Goal: Information Seeking & Learning: Find specific fact

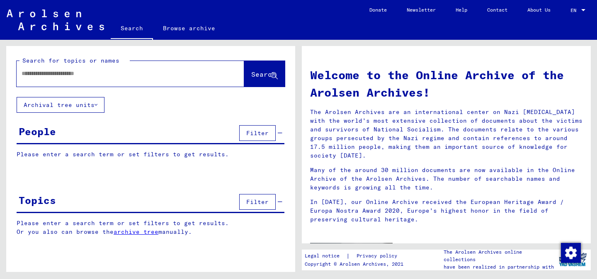
click at [145, 76] on input "text" at bounding box center [121, 73] width 198 height 9
type input "**********"
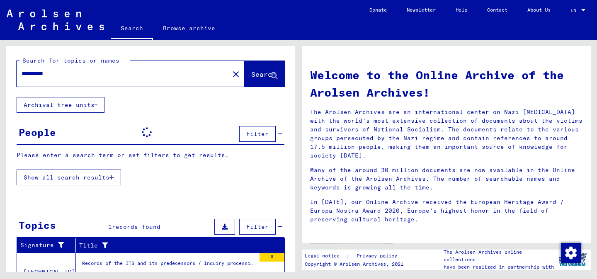
scroll to position [44, 0]
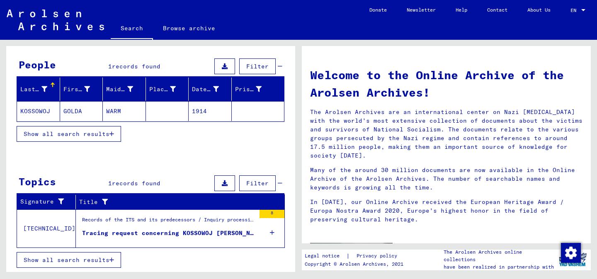
click at [185, 239] on figure "Tracing request concerning KOSSOWOJ [PERSON_NAME] 1914-00-00" at bounding box center [168, 235] width 173 height 12
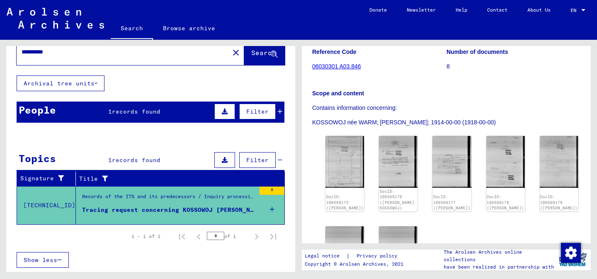
scroll to position [109, 0]
click at [339, 165] on img at bounding box center [344, 162] width 39 height 52
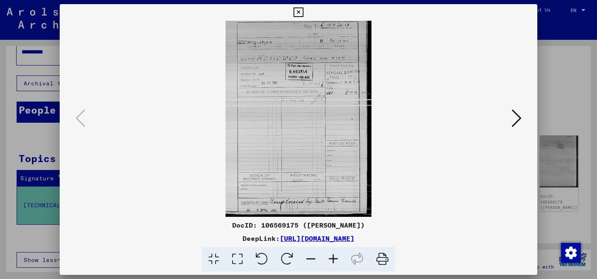
click at [338, 253] on icon at bounding box center [333, 259] width 22 height 25
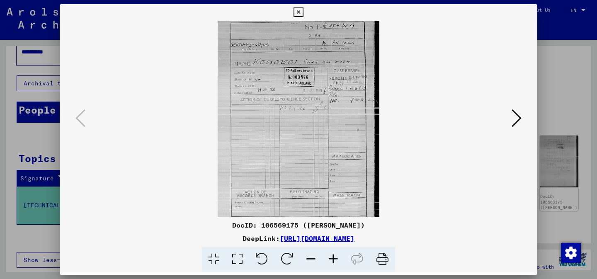
click at [338, 253] on icon at bounding box center [333, 259] width 22 height 25
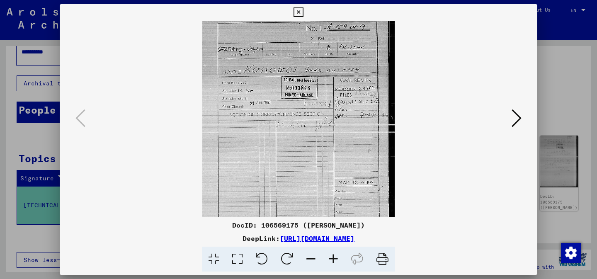
click at [338, 253] on icon at bounding box center [333, 259] width 22 height 25
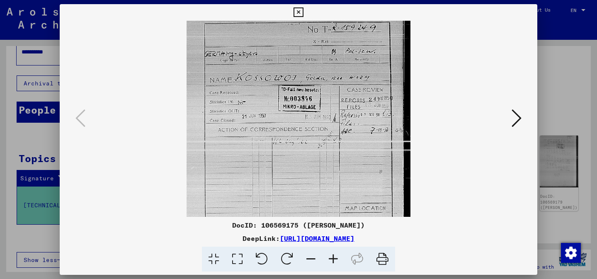
click at [338, 253] on icon at bounding box center [333, 259] width 22 height 25
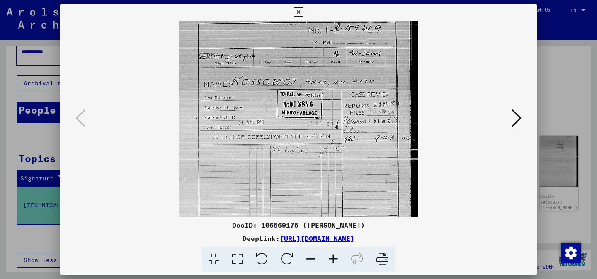
click at [338, 253] on icon at bounding box center [333, 259] width 22 height 25
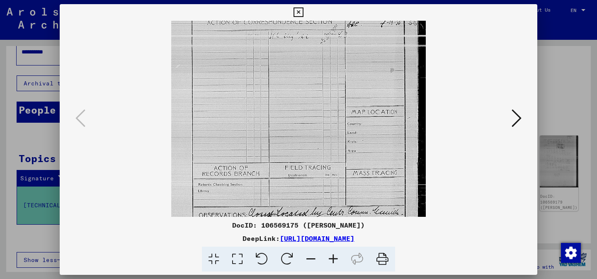
scroll to position [141, 0]
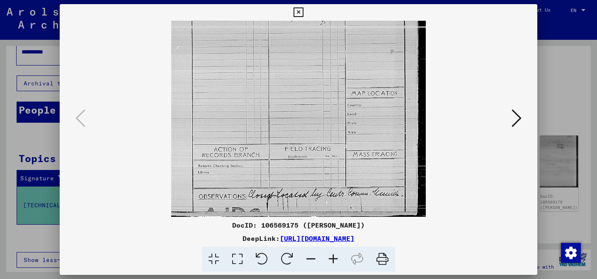
drag, startPoint x: 354, startPoint y: 155, endPoint x: 346, endPoint y: 15, distance: 140.8
click at [346, 15] on div "DocID: 106569175 ([PERSON_NAME]) DeepLink: [URL][DOMAIN_NAME]" at bounding box center [299, 138] width 478 height 268
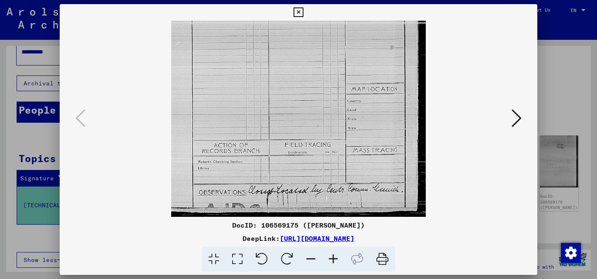
drag, startPoint x: 304, startPoint y: 160, endPoint x: 304, endPoint y: 114, distance: 45.6
click at [304, 114] on img at bounding box center [298, 46] width 255 height 341
click at [397, 114] on img at bounding box center [298, 46] width 255 height 341
click at [517, 122] on icon at bounding box center [517, 118] width 10 height 20
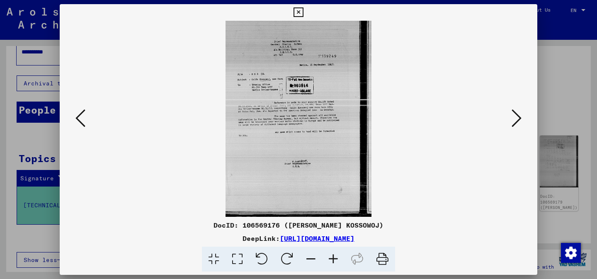
click at [332, 259] on icon at bounding box center [333, 259] width 22 height 25
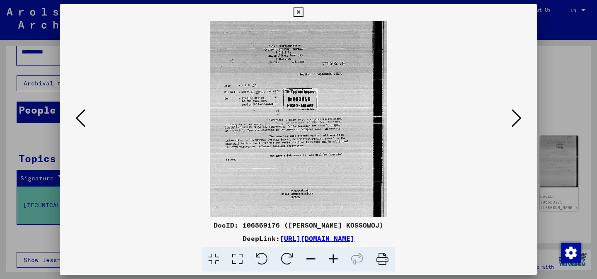
click at [332, 259] on icon at bounding box center [333, 259] width 22 height 25
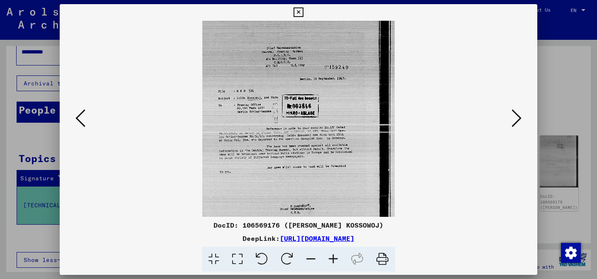
click at [332, 259] on icon at bounding box center [333, 259] width 22 height 25
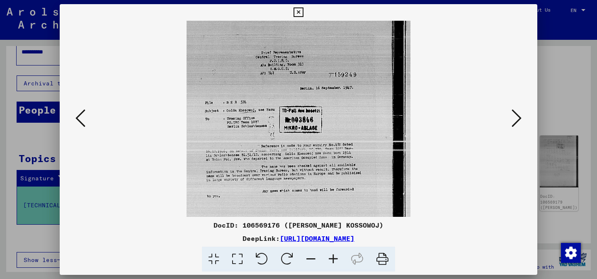
click at [332, 259] on icon at bounding box center [333, 259] width 22 height 25
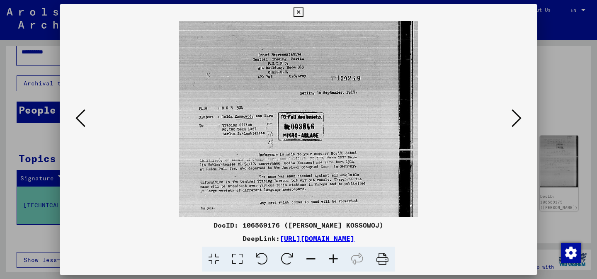
click at [332, 259] on icon at bounding box center [333, 259] width 22 height 25
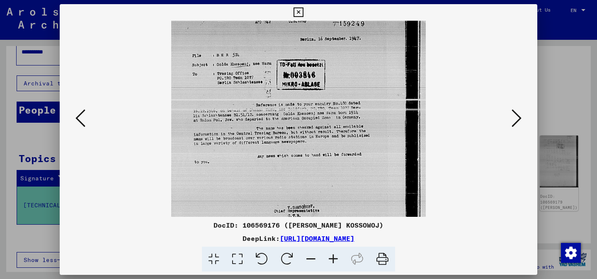
drag, startPoint x: 328, startPoint y: 145, endPoint x: 331, endPoint y: 86, distance: 58.9
click at [331, 86] on img at bounding box center [298, 132] width 255 height 341
click at [513, 130] on button at bounding box center [516, 119] width 15 height 24
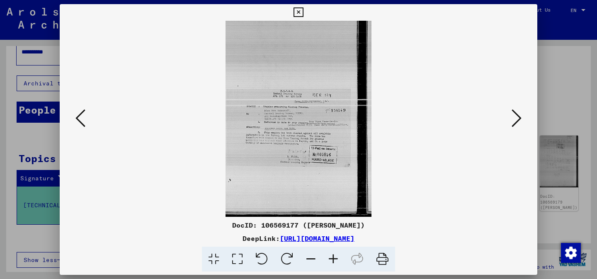
scroll to position [0, 0]
click at [335, 257] on icon at bounding box center [333, 259] width 22 height 25
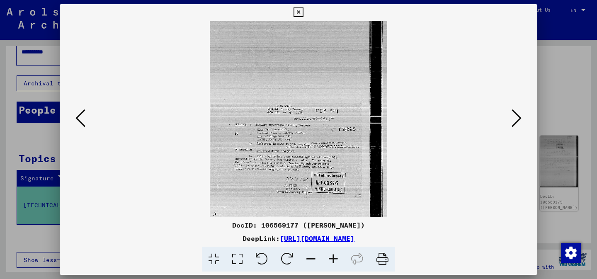
click at [335, 257] on icon at bounding box center [333, 259] width 22 height 25
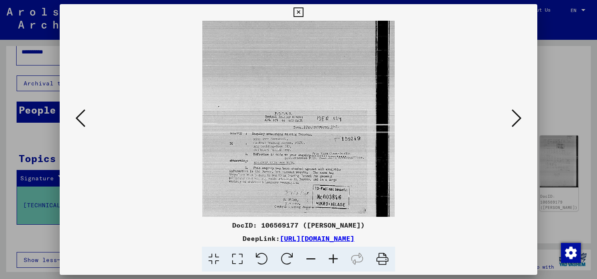
click at [335, 257] on icon at bounding box center [333, 259] width 22 height 25
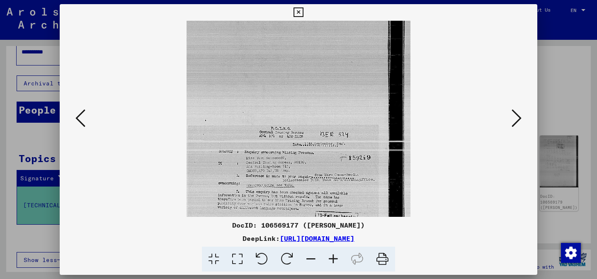
click at [335, 257] on icon at bounding box center [333, 259] width 22 height 25
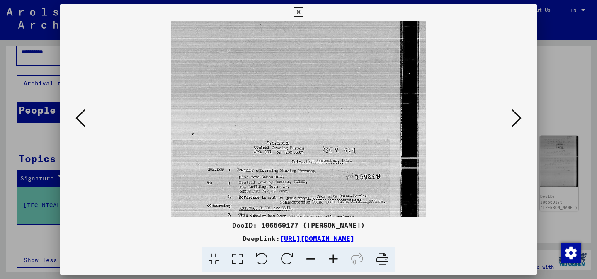
click at [335, 257] on icon at bounding box center [333, 259] width 22 height 25
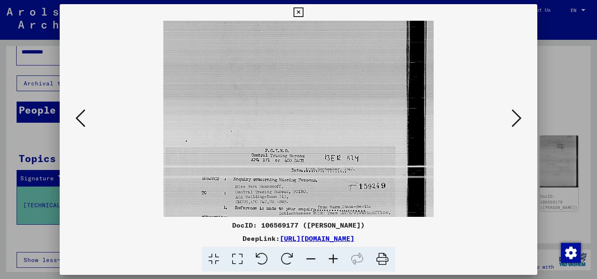
click at [335, 257] on icon at bounding box center [333, 259] width 22 height 25
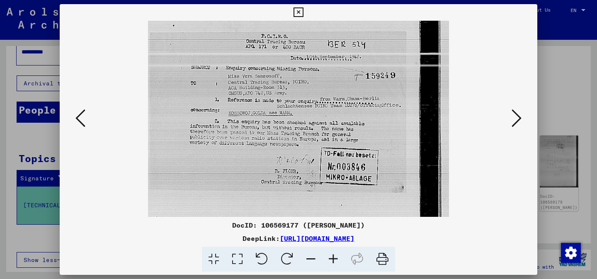
drag, startPoint x: 321, startPoint y: 191, endPoint x: 316, endPoint y: 61, distance: 130.7
click at [316, 61] on img at bounding box center [298, 92] width 301 height 403
click at [516, 123] on icon at bounding box center [517, 118] width 10 height 20
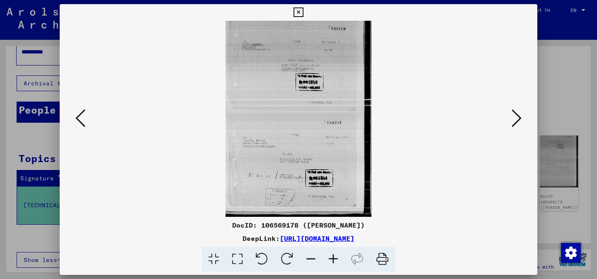
click at [334, 260] on icon at bounding box center [333, 259] width 22 height 25
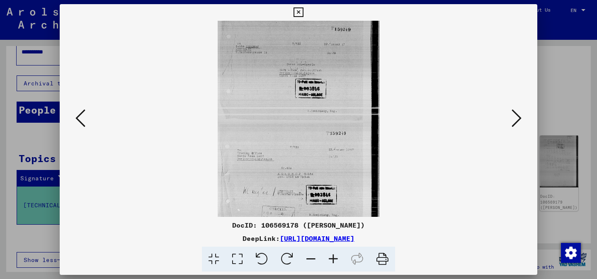
click at [334, 260] on icon at bounding box center [333, 259] width 22 height 25
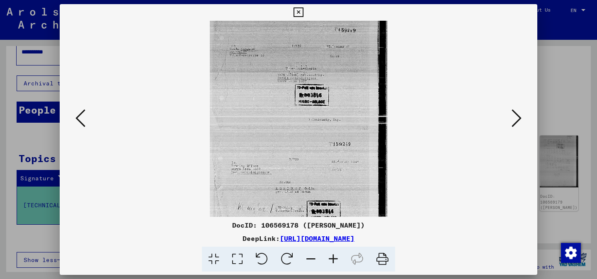
click at [334, 260] on icon at bounding box center [333, 259] width 22 height 25
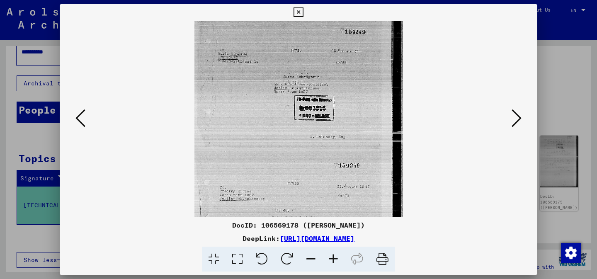
click at [334, 260] on icon at bounding box center [333, 259] width 22 height 25
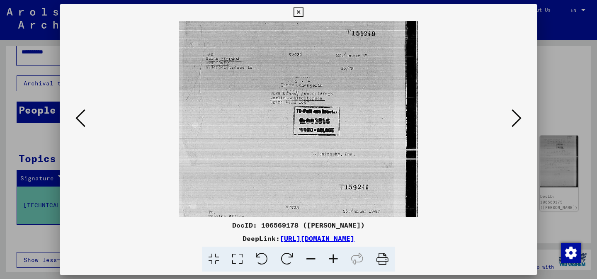
click at [334, 260] on icon at bounding box center [333, 259] width 22 height 25
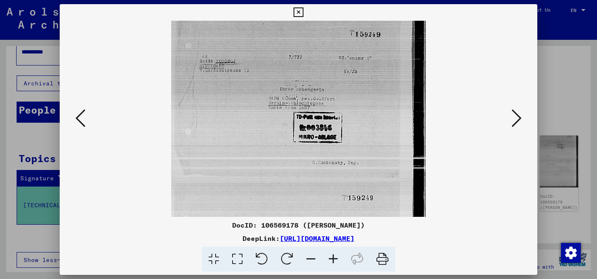
click at [334, 260] on icon at bounding box center [333, 259] width 22 height 25
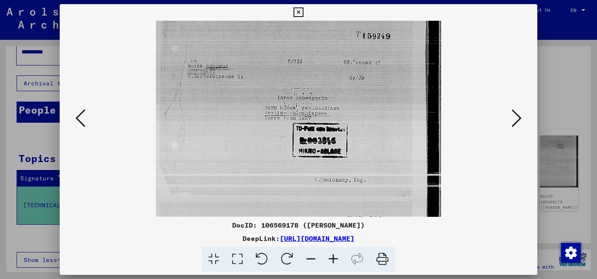
click at [334, 260] on icon at bounding box center [333, 259] width 22 height 25
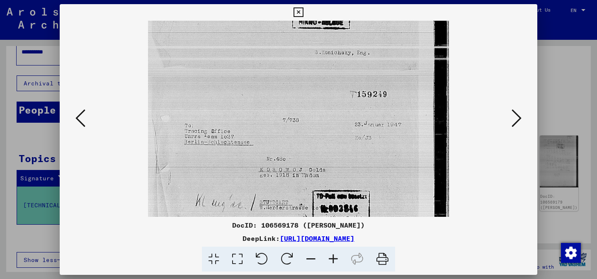
scroll to position [138, 0]
drag, startPoint x: 325, startPoint y: 153, endPoint x: 300, endPoint y: 15, distance: 140.3
click at [300, 15] on div "DocID: 106569178 ([PERSON_NAME]) DeepLink: [URL][DOMAIN_NAME]" at bounding box center [299, 138] width 478 height 268
click at [513, 119] on icon at bounding box center [517, 118] width 10 height 20
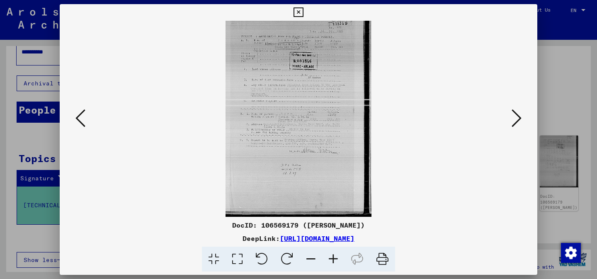
click at [78, 118] on icon at bounding box center [80, 118] width 10 height 20
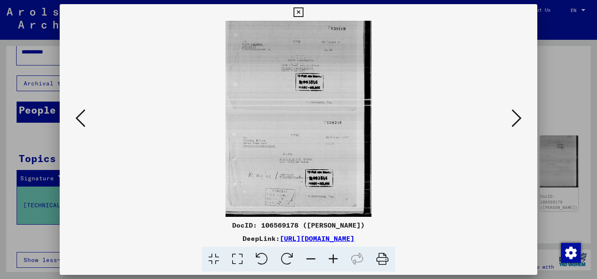
click at [339, 257] on icon at bounding box center [333, 259] width 22 height 25
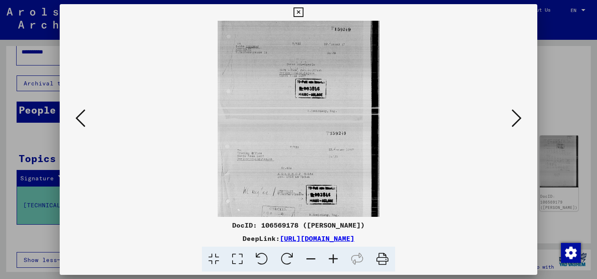
click at [339, 257] on icon at bounding box center [333, 259] width 22 height 25
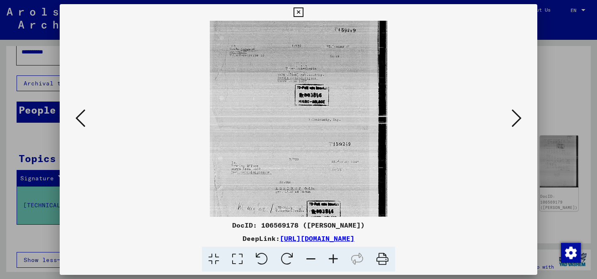
click at [339, 257] on icon at bounding box center [333, 259] width 22 height 25
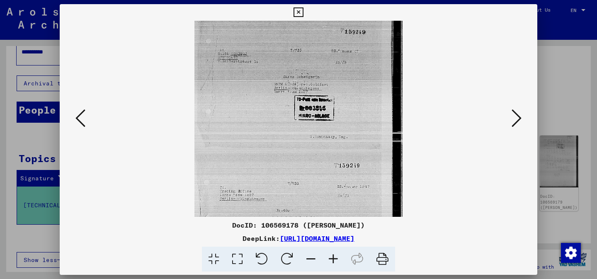
click at [339, 257] on icon at bounding box center [333, 259] width 22 height 25
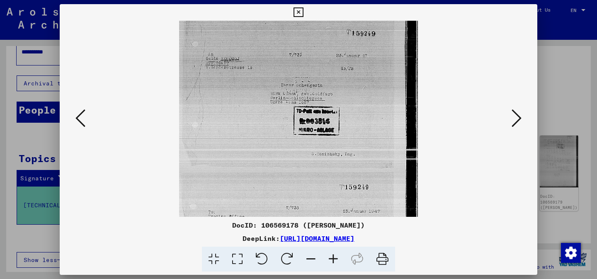
click at [339, 257] on icon at bounding box center [333, 259] width 22 height 25
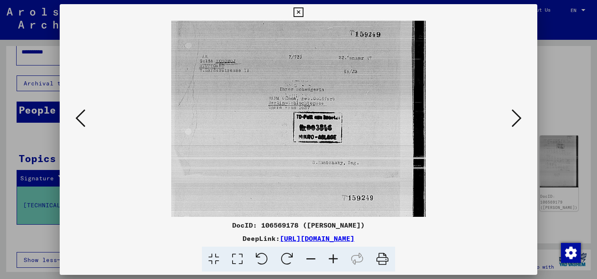
click at [339, 257] on icon at bounding box center [333, 259] width 22 height 25
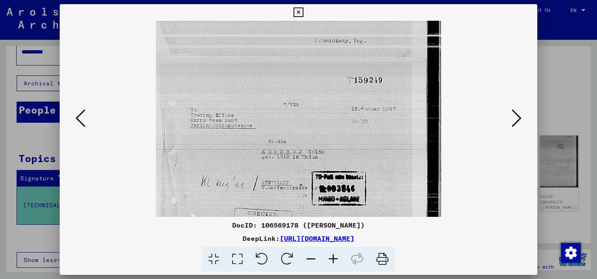
scroll to position [174, 0]
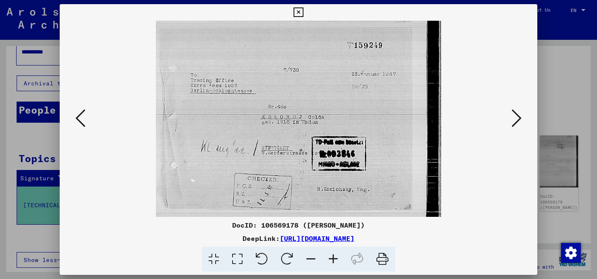
drag, startPoint x: 303, startPoint y: 129, endPoint x: 310, endPoint y: -46, distance: 174.3
click at [310, 0] on html "**********" at bounding box center [298, 139] width 597 height 279
click at [513, 120] on icon at bounding box center [517, 118] width 10 height 20
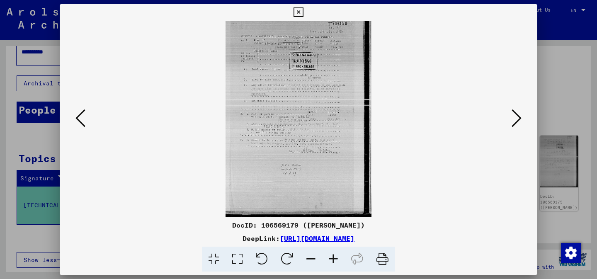
scroll to position [0, 0]
click at [336, 263] on icon at bounding box center [333, 259] width 22 height 25
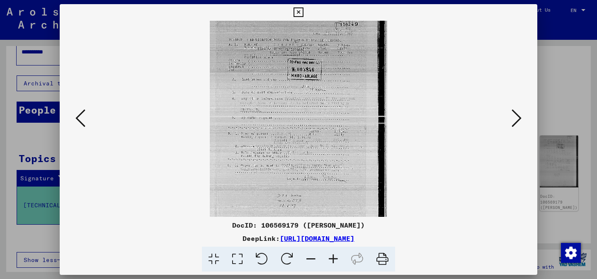
click at [336, 263] on icon at bounding box center [333, 259] width 22 height 25
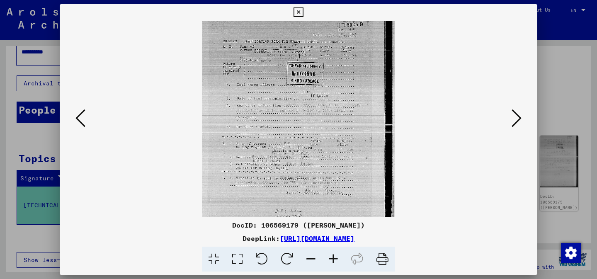
click at [336, 263] on icon at bounding box center [333, 259] width 22 height 25
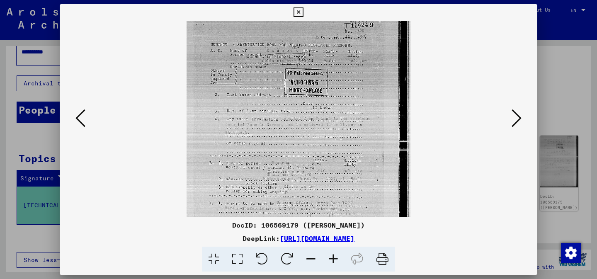
click at [336, 263] on icon at bounding box center [333, 259] width 22 height 25
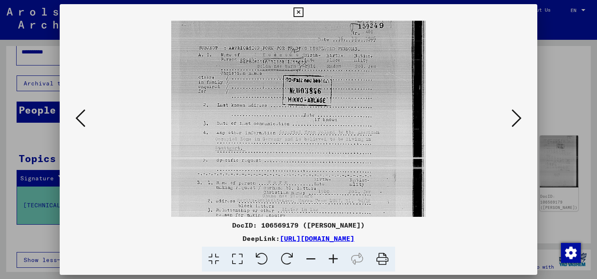
click at [336, 263] on icon at bounding box center [333, 259] width 22 height 25
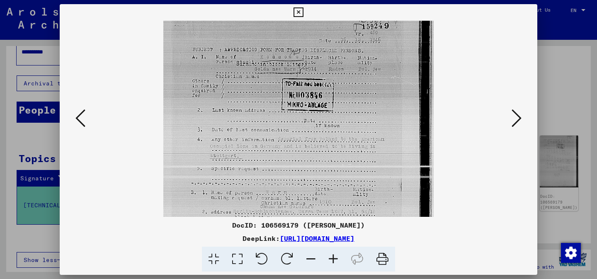
click at [336, 263] on icon at bounding box center [333, 259] width 22 height 25
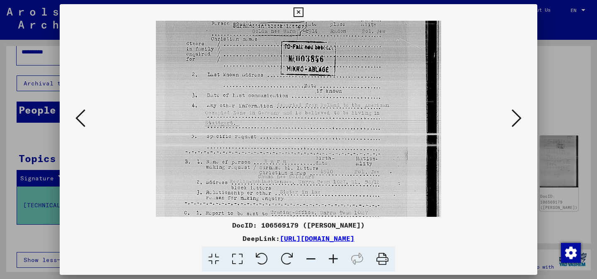
scroll to position [42, 0]
drag, startPoint x: 328, startPoint y: 176, endPoint x: 314, endPoint y: 134, distance: 44.6
click at [314, 134] on img at bounding box center [299, 169] width 286 height 383
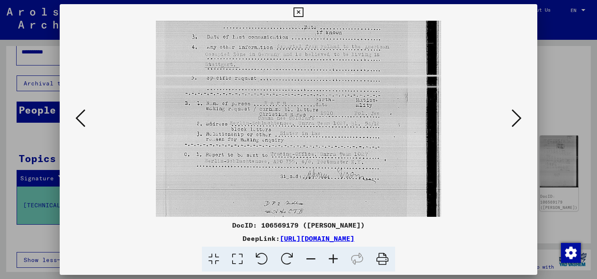
drag, startPoint x: 396, startPoint y: 187, endPoint x: 399, endPoint y: 129, distance: 57.3
click at [399, 129] on img at bounding box center [299, 113] width 286 height 383
click at [511, 125] on button at bounding box center [516, 119] width 15 height 24
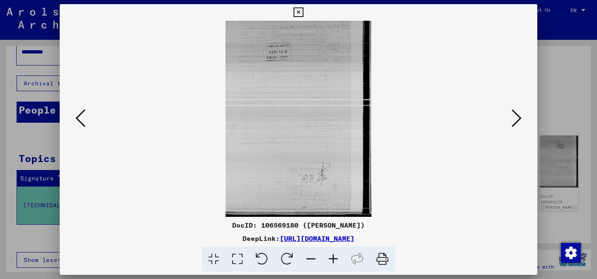
scroll to position [0, 0]
click at [515, 130] on button at bounding box center [516, 119] width 15 height 24
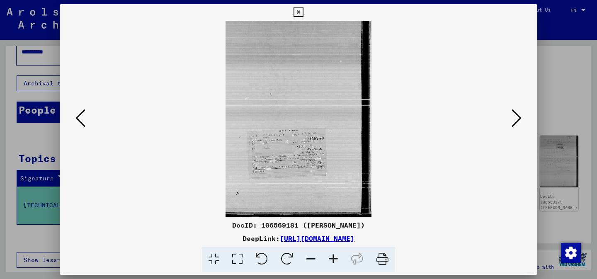
click at [515, 124] on icon at bounding box center [517, 118] width 10 height 20
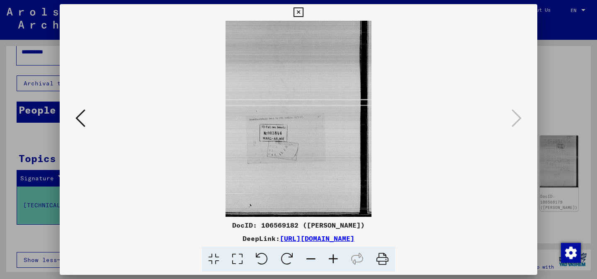
click at [583, 79] on div at bounding box center [298, 139] width 597 height 279
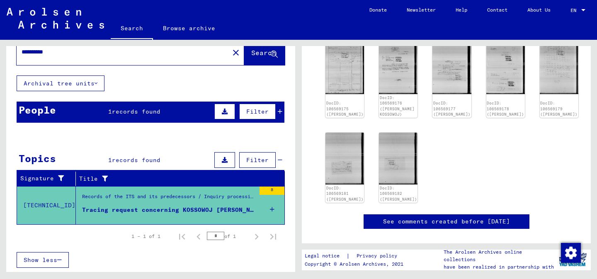
scroll to position [202, 0]
click at [279, 110] on icon at bounding box center [280, 112] width 5 height 6
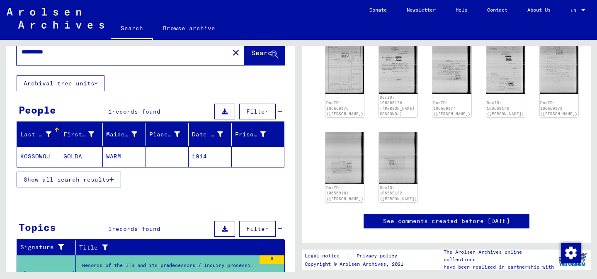
scroll to position [67, 0]
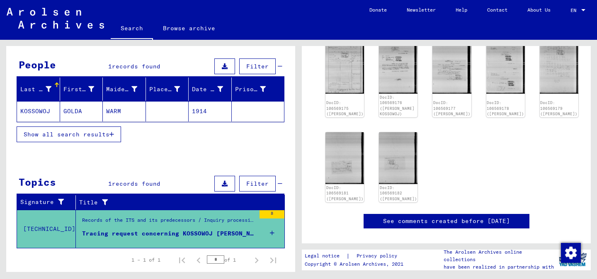
click at [104, 109] on mat-cell "WARM" at bounding box center [124, 111] width 43 height 20
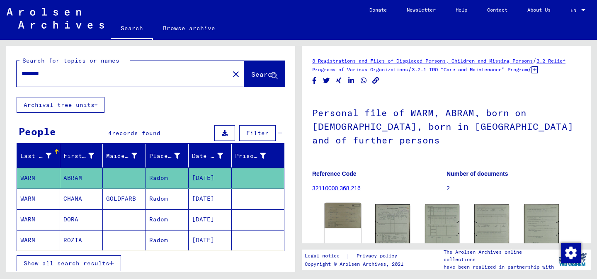
scroll to position [65, 0]
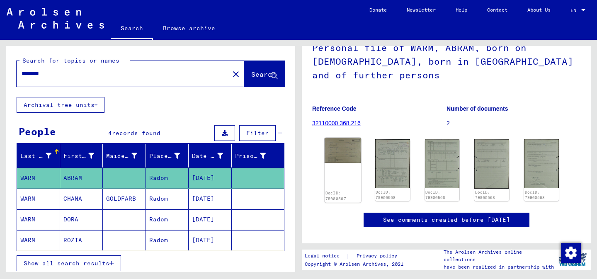
click at [335, 138] on img at bounding box center [343, 150] width 36 height 25
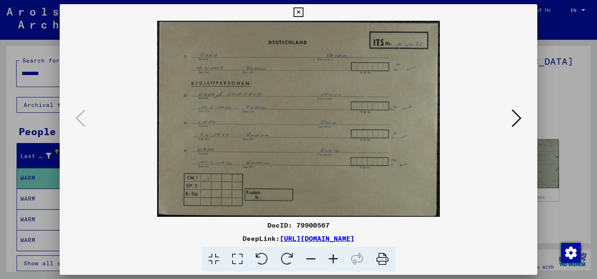
click at [526, 122] on div at bounding box center [299, 119] width 478 height 196
click at [520, 122] on icon at bounding box center [517, 118] width 10 height 20
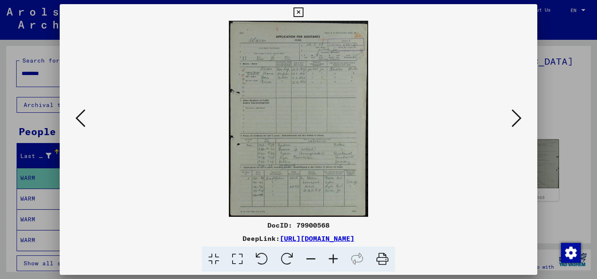
click at [520, 122] on icon at bounding box center [517, 118] width 10 height 20
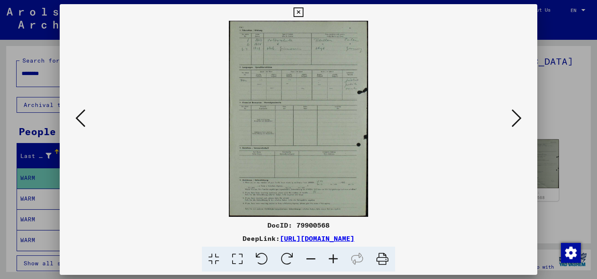
click at [78, 117] on icon at bounding box center [80, 118] width 10 height 20
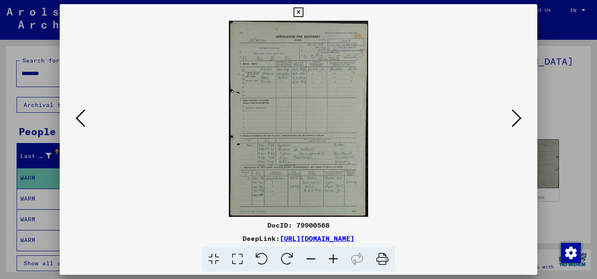
click at [331, 258] on icon at bounding box center [333, 259] width 22 height 25
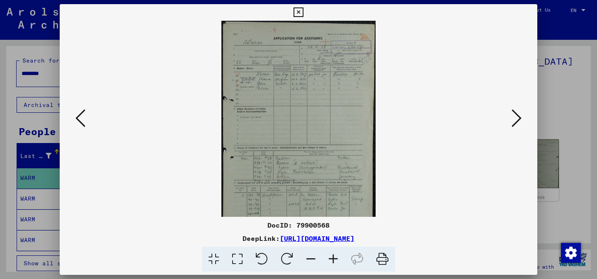
click at [331, 258] on icon at bounding box center [333, 259] width 22 height 25
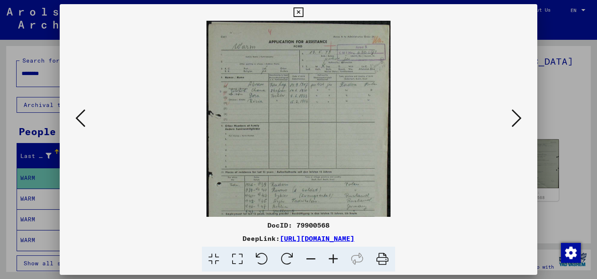
click at [331, 258] on icon at bounding box center [333, 259] width 22 height 25
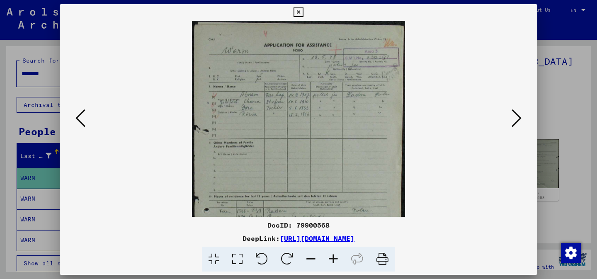
click at [331, 258] on icon at bounding box center [333, 259] width 22 height 25
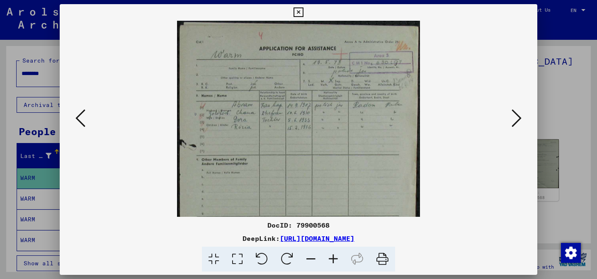
click at [331, 258] on icon at bounding box center [333, 259] width 22 height 25
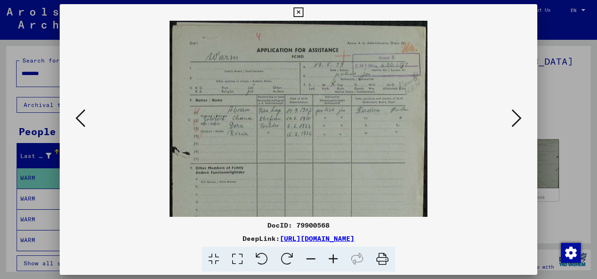
click at [331, 258] on icon at bounding box center [333, 259] width 22 height 25
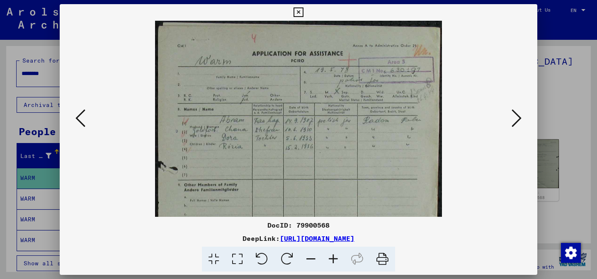
click at [331, 258] on icon at bounding box center [333, 259] width 22 height 25
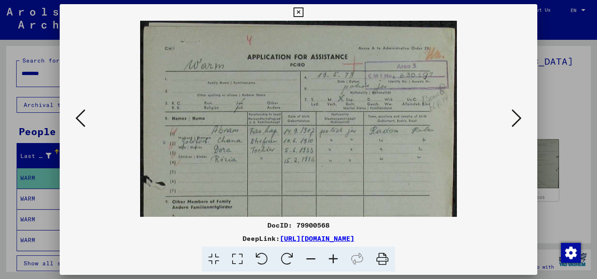
click at [331, 258] on icon at bounding box center [333, 259] width 22 height 25
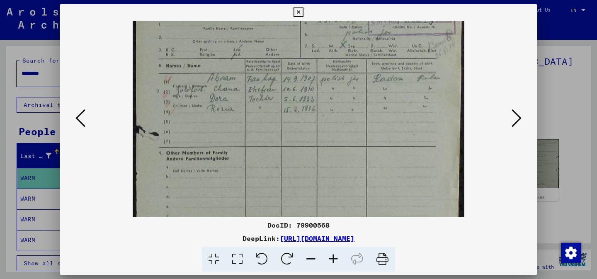
scroll to position [66, 0]
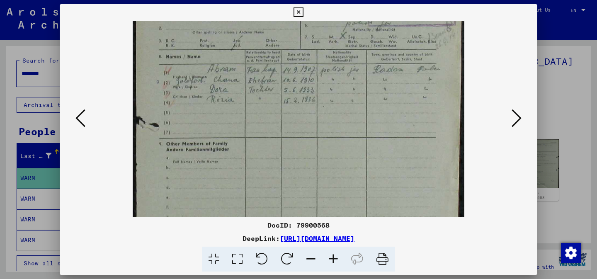
drag, startPoint x: 351, startPoint y: 172, endPoint x: 353, endPoint y: 106, distance: 66.4
click at [353, 106] on img at bounding box center [298, 187] width 331 height 466
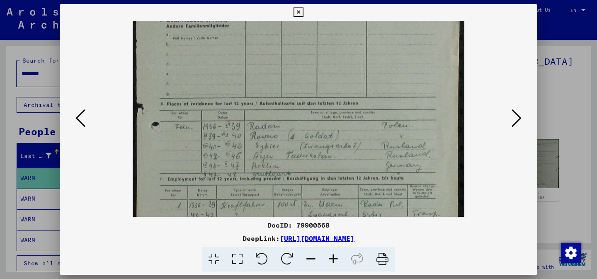
scroll to position [202, 0]
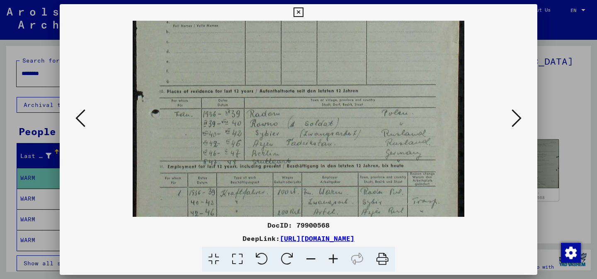
drag, startPoint x: 330, startPoint y: 185, endPoint x: 335, endPoint y: 49, distance: 136.1
click at [335, 49] on img at bounding box center [298, 51] width 331 height 466
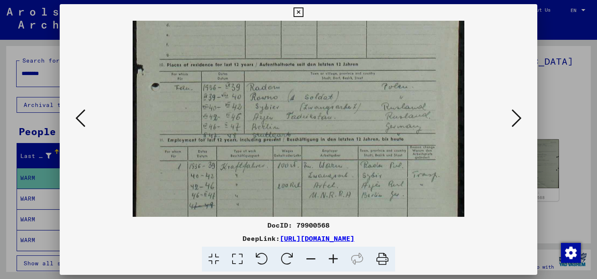
scroll to position [270, 0]
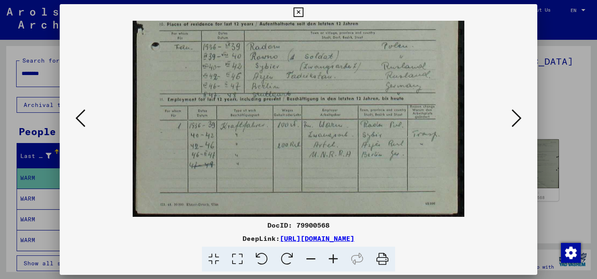
drag, startPoint x: 318, startPoint y: 53, endPoint x: 330, endPoint y: -16, distance: 69.9
click at [330, 0] on html "Search Browse archive Donate Newsletter Help Contact About Us Search Browse arc…" at bounding box center [298, 139] width 597 height 279
drag, startPoint x: 344, startPoint y: 89, endPoint x: 336, endPoint y: 73, distance: 17.2
drag, startPoint x: 394, startPoint y: 90, endPoint x: 387, endPoint y: 80, distance: 12.4
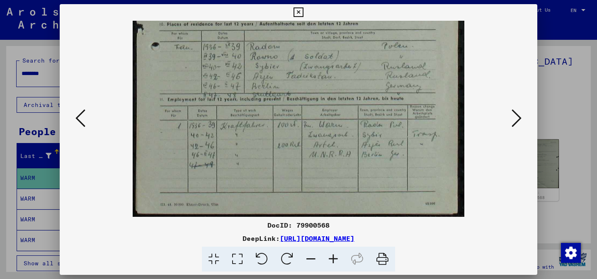
click at [515, 119] on icon at bounding box center [517, 118] width 10 height 20
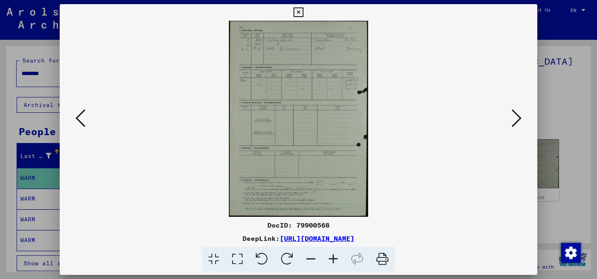
click at [515, 119] on icon at bounding box center [517, 118] width 10 height 20
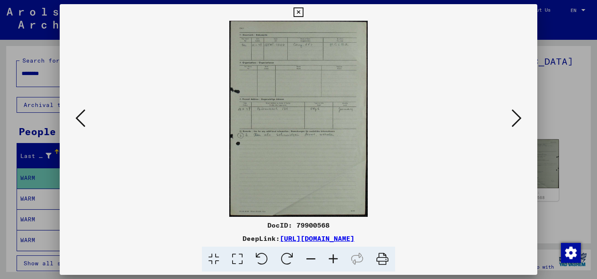
click at [515, 119] on icon at bounding box center [517, 118] width 10 height 20
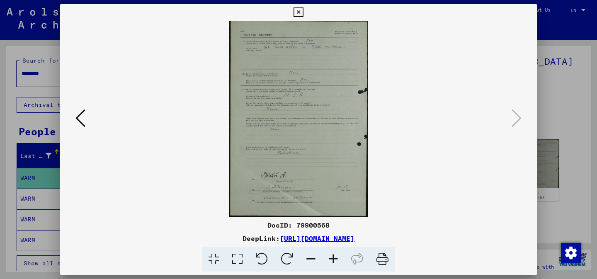
click at [78, 117] on icon at bounding box center [80, 118] width 10 height 20
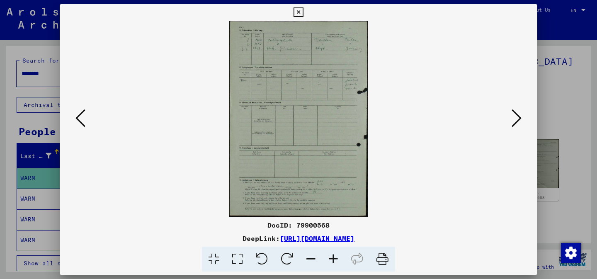
click at [78, 117] on icon at bounding box center [80, 118] width 10 height 20
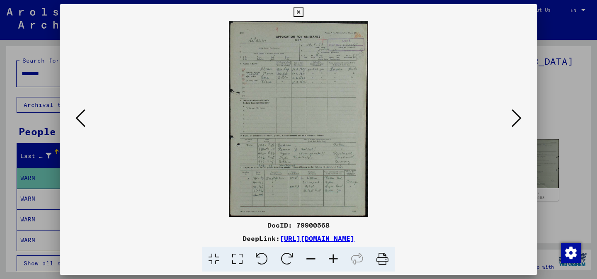
click at [78, 117] on icon at bounding box center [80, 118] width 10 height 20
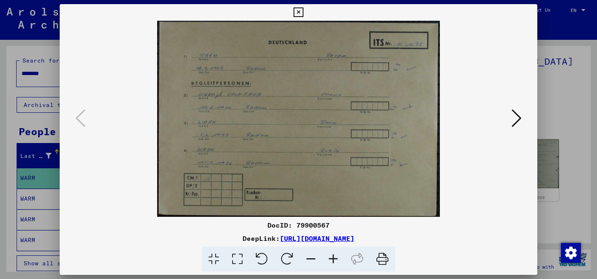
click at [38, 149] on div at bounding box center [298, 139] width 597 height 279
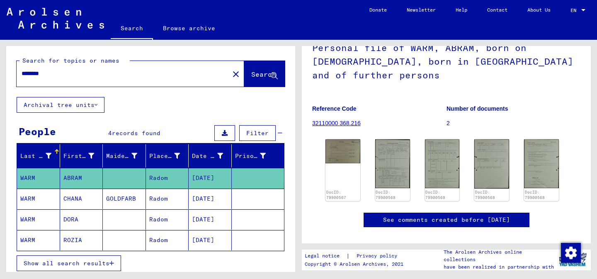
click at [72, 204] on mat-cell "CHANA" at bounding box center [81, 199] width 43 height 20
click at [124, 201] on mat-cell "GOLDFARB" at bounding box center [124, 199] width 43 height 20
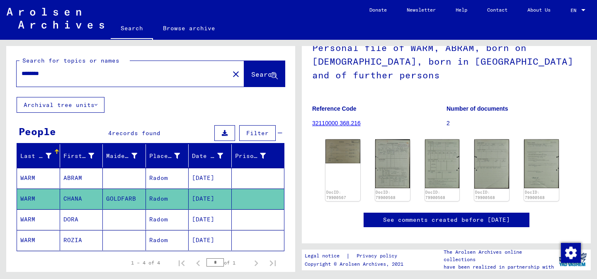
click at [132, 223] on mat-cell at bounding box center [124, 219] width 43 height 20
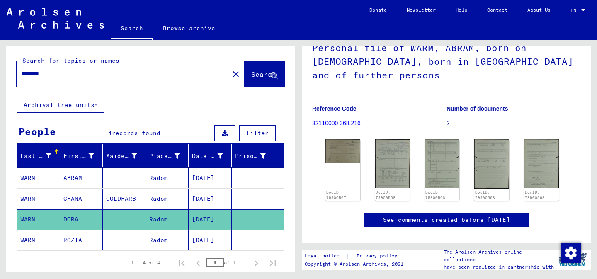
click at [132, 244] on mat-cell at bounding box center [124, 240] width 43 height 20
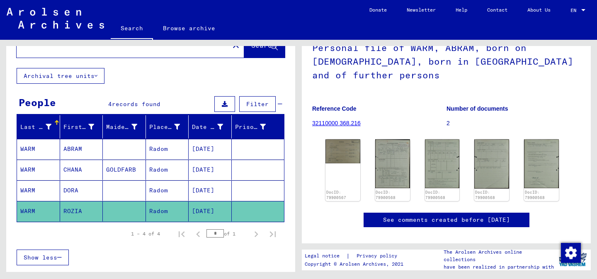
scroll to position [36, 0]
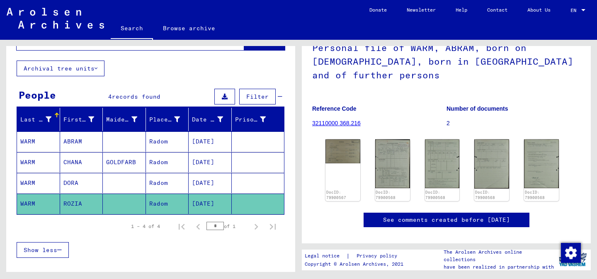
click at [125, 162] on mat-cell "GOLDFARB" at bounding box center [124, 162] width 43 height 20
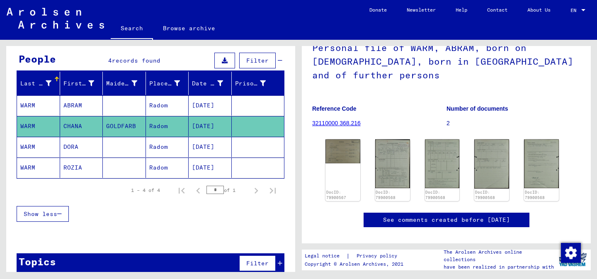
scroll to position [84, 0]
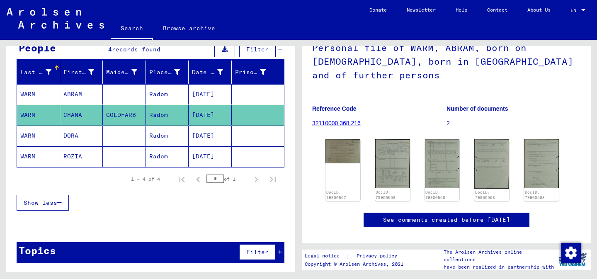
click at [141, 96] on mat-cell at bounding box center [124, 94] width 43 height 20
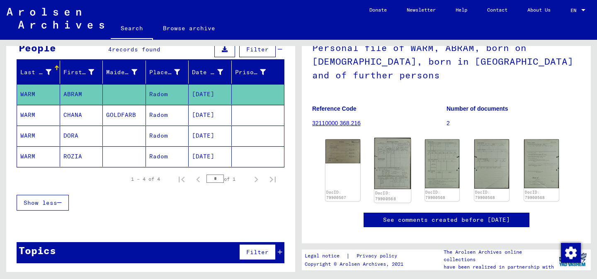
click at [398, 159] on img at bounding box center [392, 163] width 36 height 51
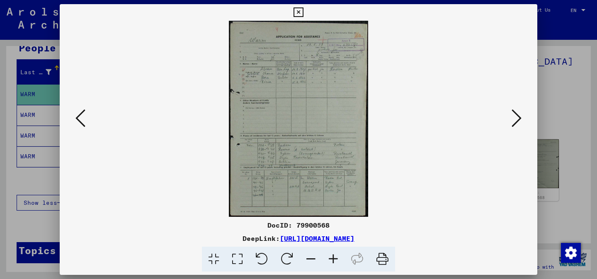
click at [333, 256] on icon at bounding box center [333, 259] width 22 height 25
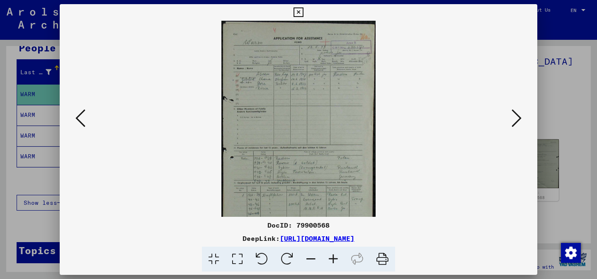
click at [333, 256] on icon at bounding box center [333, 259] width 22 height 25
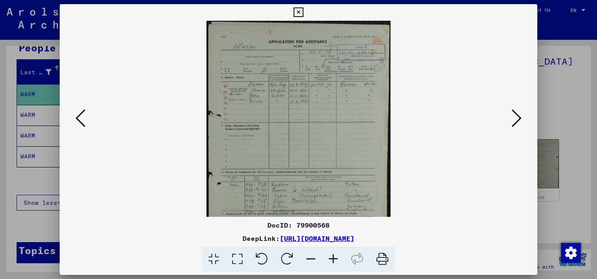
click at [333, 256] on icon at bounding box center [333, 259] width 22 height 25
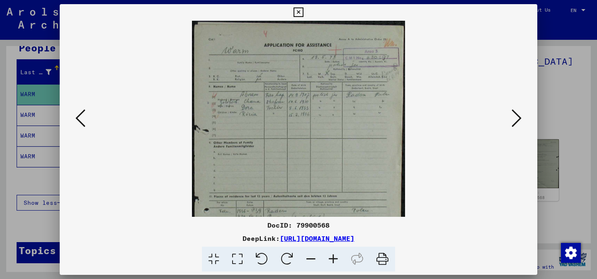
click at [333, 256] on icon at bounding box center [333, 259] width 22 height 25
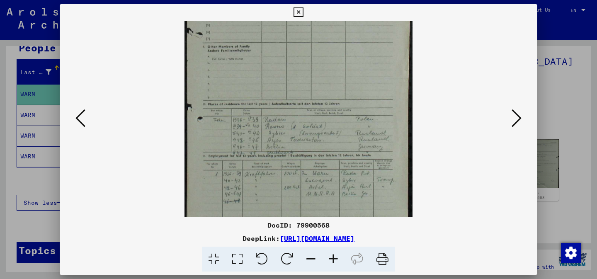
scroll to position [108, 0]
drag, startPoint x: 304, startPoint y: 118, endPoint x: 301, endPoint y: 10, distance: 108.2
click at [301, 10] on div "DocID: 79900568 DeepLink: https://collections.arolsen-archives.org/en/document/…" at bounding box center [299, 138] width 478 height 268
click at [337, 256] on icon at bounding box center [333, 259] width 22 height 25
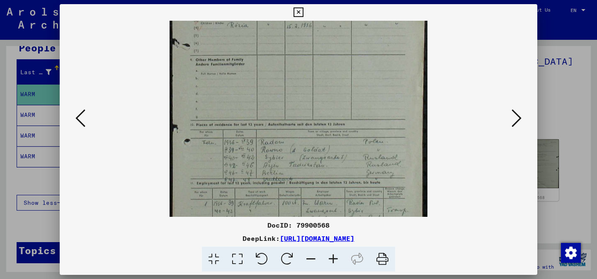
click at [337, 256] on icon at bounding box center [333, 259] width 22 height 25
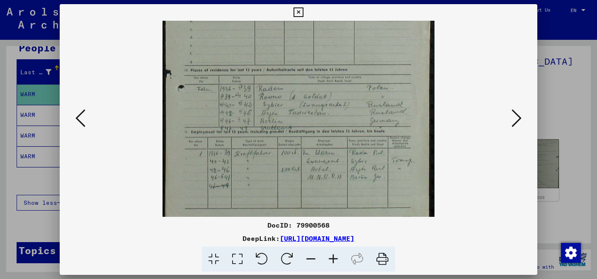
scroll to position [187, 0]
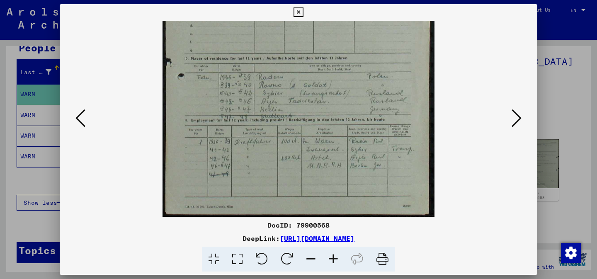
drag, startPoint x: 332, startPoint y: 156, endPoint x: 318, endPoint y: 72, distance: 85.4
click at [318, 72] on img at bounding box center [299, 25] width 272 height 383
click at [335, 257] on icon at bounding box center [333, 259] width 22 height 25
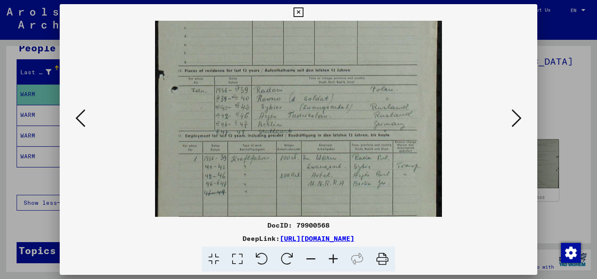
click at [335, 257] on icon at bounding box center [333, 259] width 22 height 25
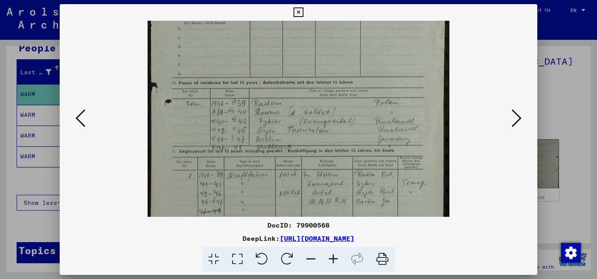
click at [335, 257] on icon at bounding box center [333, 259] width 22 height 25
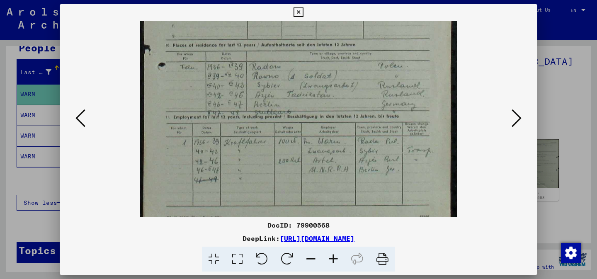
scroll to position [243, 0]
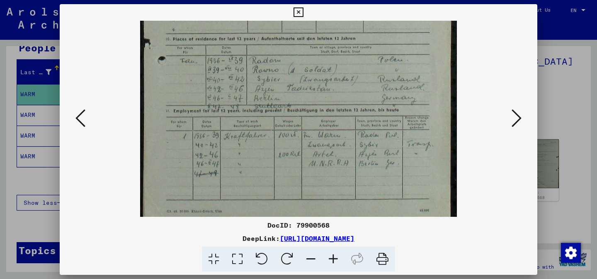
drag, startPoint x: 319, startPoint y: 139, endPoint x: 299, endPoint y: 83, distance: 59.5
click at [299, 83] on img at bounding box center [298, 0] width 317 height 445
click at [256, 73] on img at bounding box center [298, 0] width 317 height 445
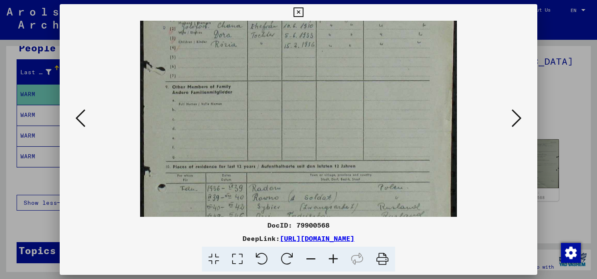
drag, startPoint x: 256, startPoint y: 73, endPoint x: 241, endPoint y: 301, distance: 229.4
click at [241, 279] on html "Search Browse archive Donate Newsletter Help Contact About Us Search Browse arc…" at bounding box center [298, 139] width 597 height 279
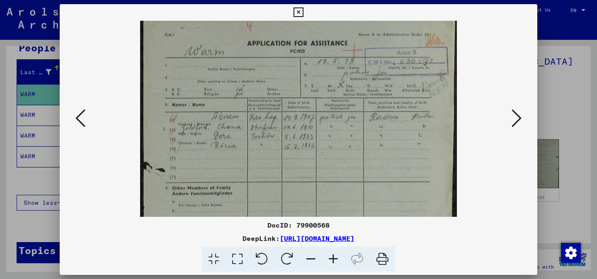
scroll to position [0, 0]
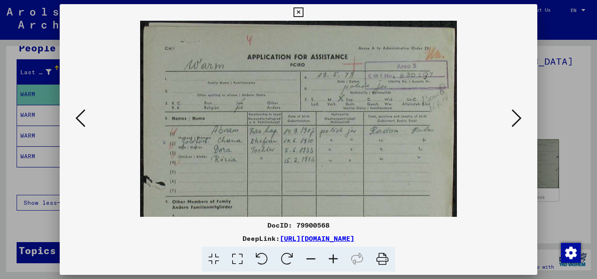
drag, startPoint x: 272, startPoint y: 147, endPoint x: 269, endPoint y: 235, distance: 88.0
click at [269, 235] on div "DocID: 79900568 DeepLink: https://collections.arolsen-archives.org/en/document/…" at bounding box center [299, 138] width 478 height 268
click at [80, 115] on icon at bounding box center [80, 118] width 10 height 20
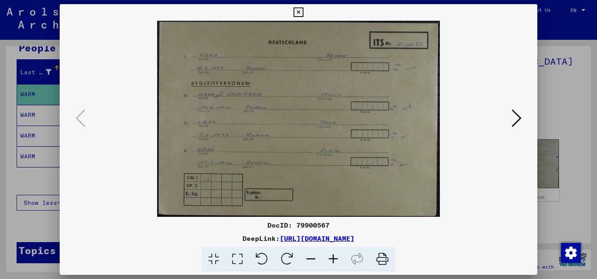
click at [509, 119] on button at bounding box center [516, 119] width 15 height 24
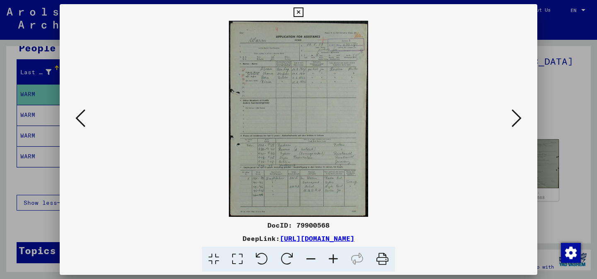
click at [337, 259] on icon at bounding box center [333, 259] width 22 height 25
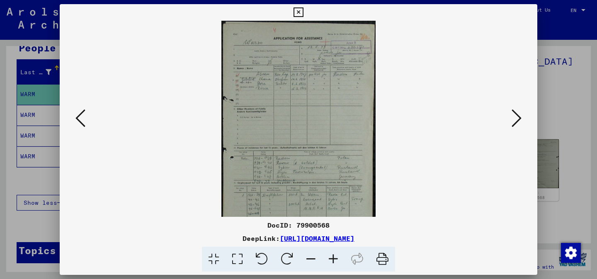
click at [337, 259] on icon at bounding box center [333, 259] width 22 height 25
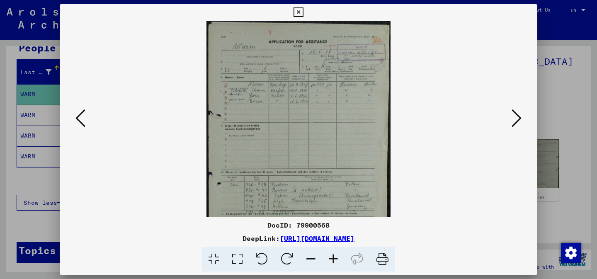
click at [337, 259] on icon at bounding box center [333, 259] width 22 height 25
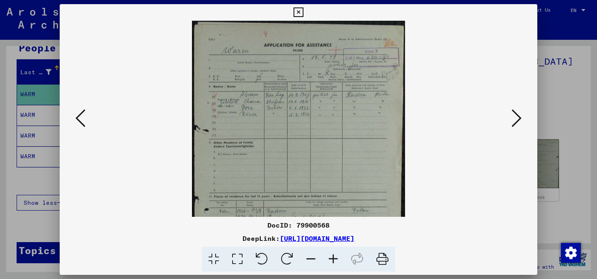
click at [337, 259] on icon at bounding box center [333, 259] width 22 height 25
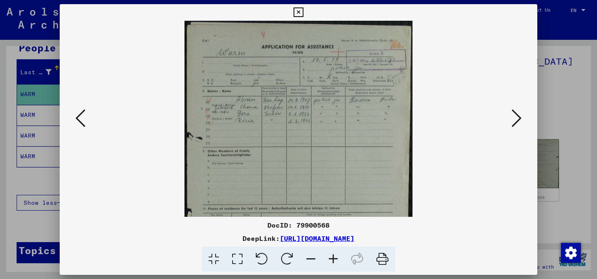
click at [337, 259] on icon at bounding box center [333, 259] width 22 height 25
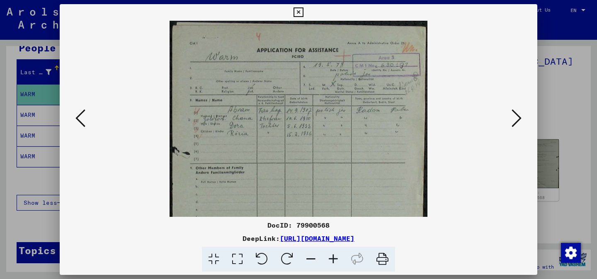
click at [337, 259] on icon at bounding box center [333, 259] width 22 height 25
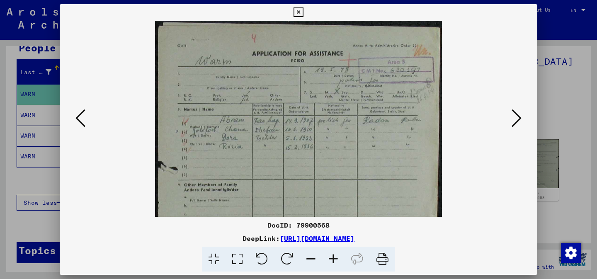
click at [337, 259] on icon at bounding box center [333, 259] width 22 height 25
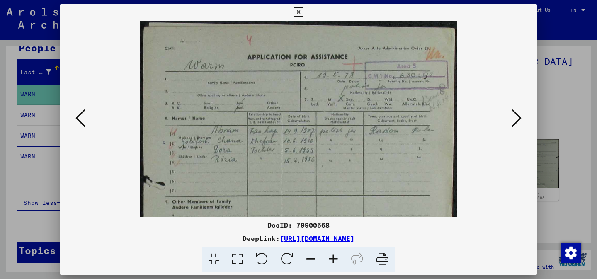
click at [337, 259] on icon at bounding box center [333, 259] width 22 height 25
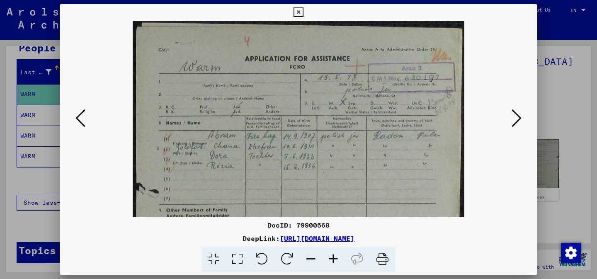
click at [337, 259] on icon at bounding box center [333, 259] width 22 height 25
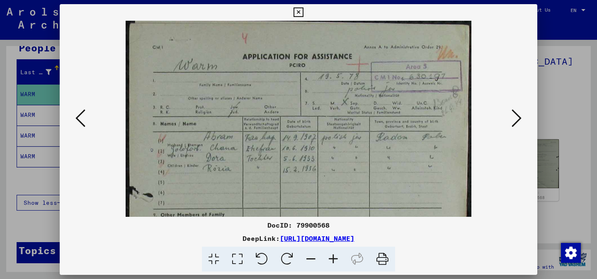
scroll to position [5, 0]
drag, startPoint x: 304, startPoint y: 147, endPoint x: 296, endPoint y: 143, distance: 8.7
click at [296, 143] on img at bounding box center [299, 259] width 346 height 486
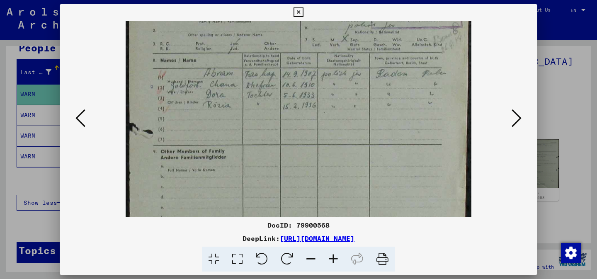
scroll to position [98, 0]
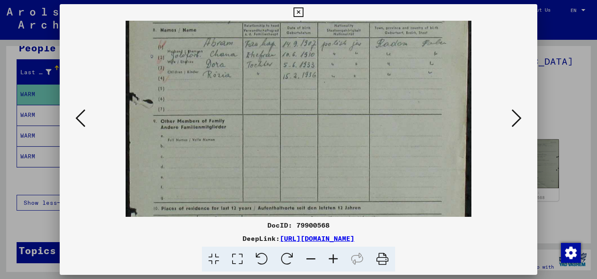
drag, startPoint x: 294, startPoint y: 117, endPoint x: 286, endPoint y: 23, distance: 93.6
click at [286, 23] on img at bounding box center [299, 166] width 346 height 486
click at [514, 117] on icon at bounding box center [517, 118] width 10 height 20
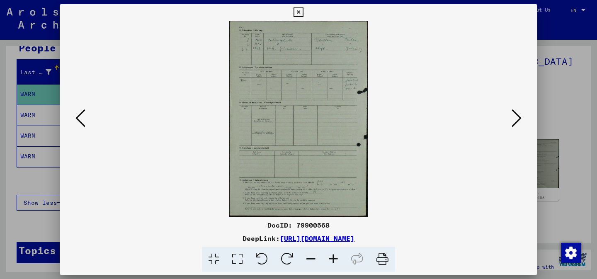
scroll to position [0, 0]
click at [514, 117] on icon at bounding box center [517, 118] width 10 height 20
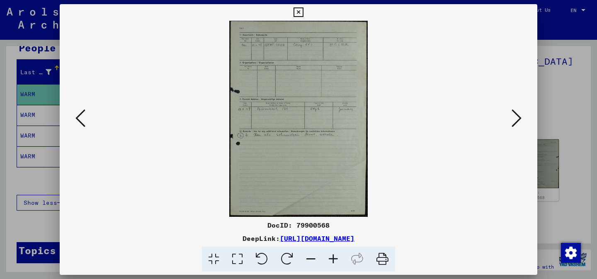
click at [514, 117] on icon at bounding box center [517, 118] width 10 height 20
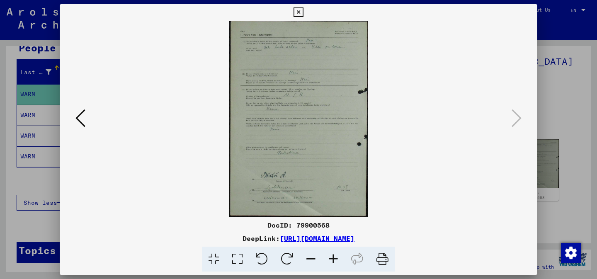
click at [82, 121] on icon at bounding box center [80, 118] width 10 height 20
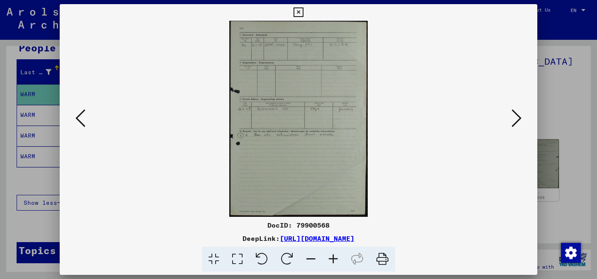
click at [82, 121] on icon at bounding box center [80, 118] width 10 height 20
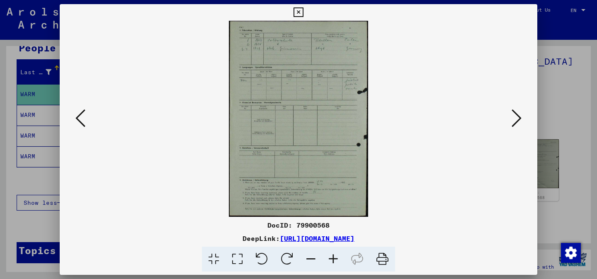
click at [82, 121] on icon at bounding box center [80, 118] width 10 height 20
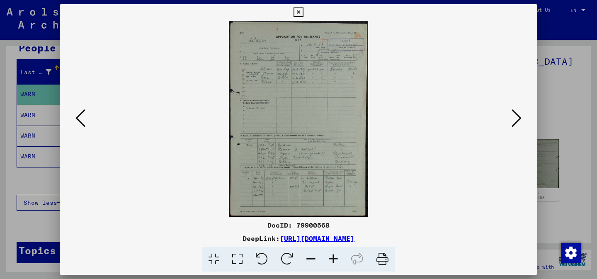
click at [328, 250] on icon at bounding box center [333, 259] width 22 height 25
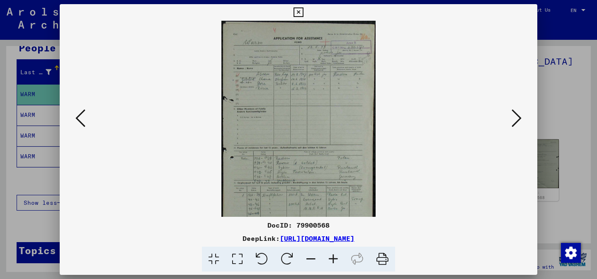
click at [328, 250] on icon at bounding box center [333, 259] width 22 height 25
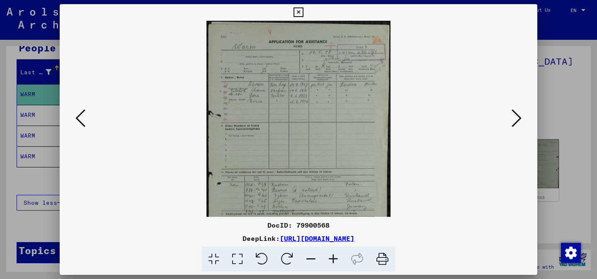
click at [328, 250] on icon at bounding box center [333, 259] width 22 height 25
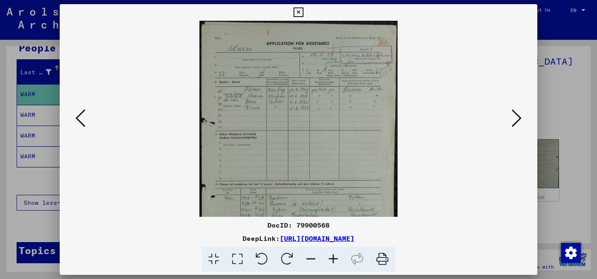
click at [328, 250] on icon at bounding box center [333, 259] width 22 height 25
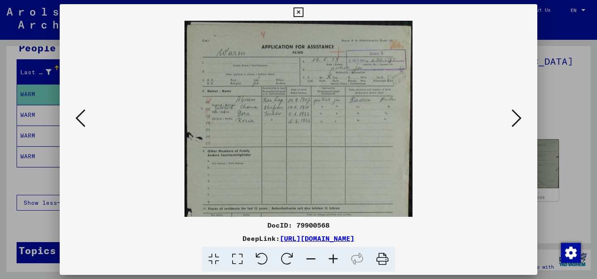
click at [328, 250] on icon at bounding box center [333, 259] width 22 height 25
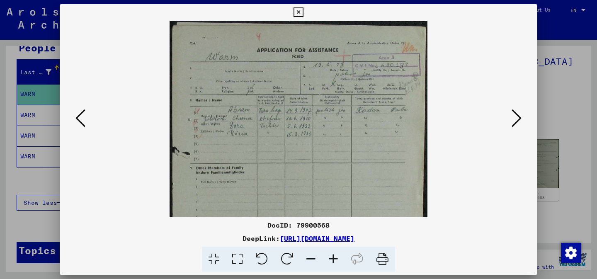
click at [328, 250] on icon at bounding box center [333, 259] width 22 height 25
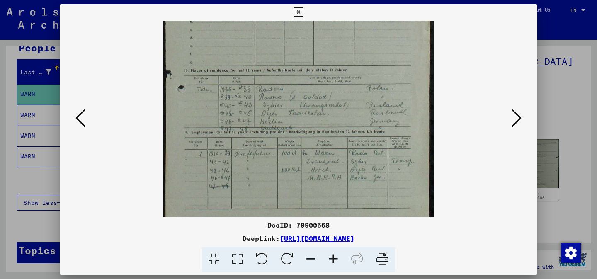
drag, startPoint x: 312, startPoint y: 189, endPoint x: 293, endPoint y: 14, distance: 176.1
click at [293, 14] on div "DocID: 79900568 DeepLink: https://collections.arolsen-archives.org/en/document/…" at bounding box center [299, 138] width 478 height 268
click at [308, 87] on img at bounding box center [299, 37] width 272 height 383
click at [280, 164] on img at bounding box center [299, 37] width 272 height 383
